Goal: Task Accomplishment & Management: Manage account settings

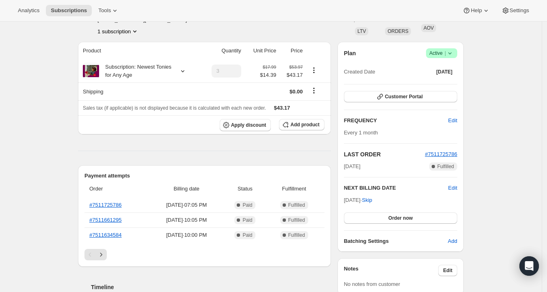
scroll to position [19, 0]
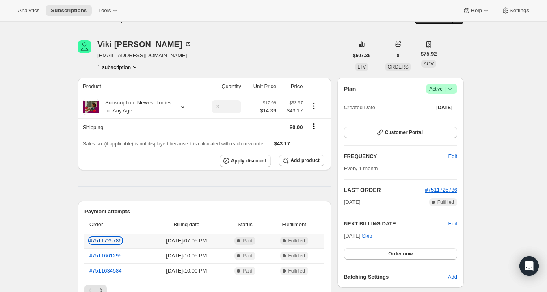
click at [105, 238] on link "#7511725786" at bounding box center [105, 240] width 32 height 6
click at [397, 130] on span "Customer Portal" at bounding box center [404, 132] width 38 height 6
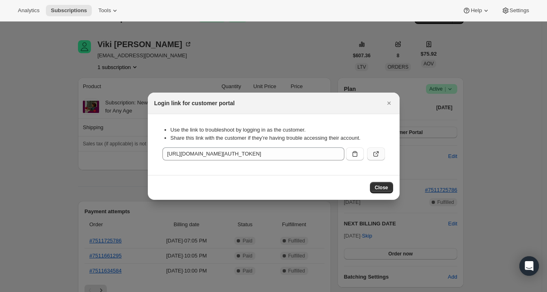
click at [380, 149] on button ":rc1:" at bounding box center [376, 153] width 18 height 13
click at [380, 155] on button ":rc1:" at bounding box center [376, 153] width 18 height 13
click at [354, 156] on icon ":rc1:" at bounding box center [355, 154] width 8 height 8
